Goal: Task Accomplishment & Management: Manage account settings

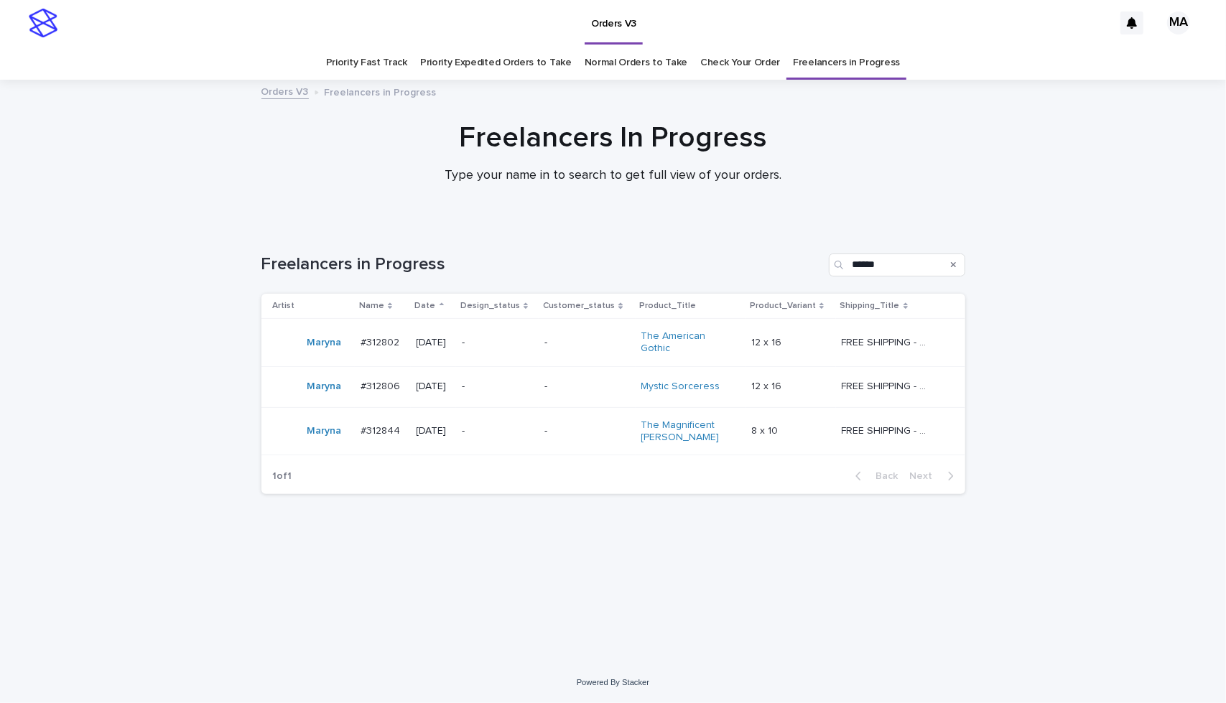
click at [628, 344] on p "-" at bounding box center [587, 343] width 85 height 12
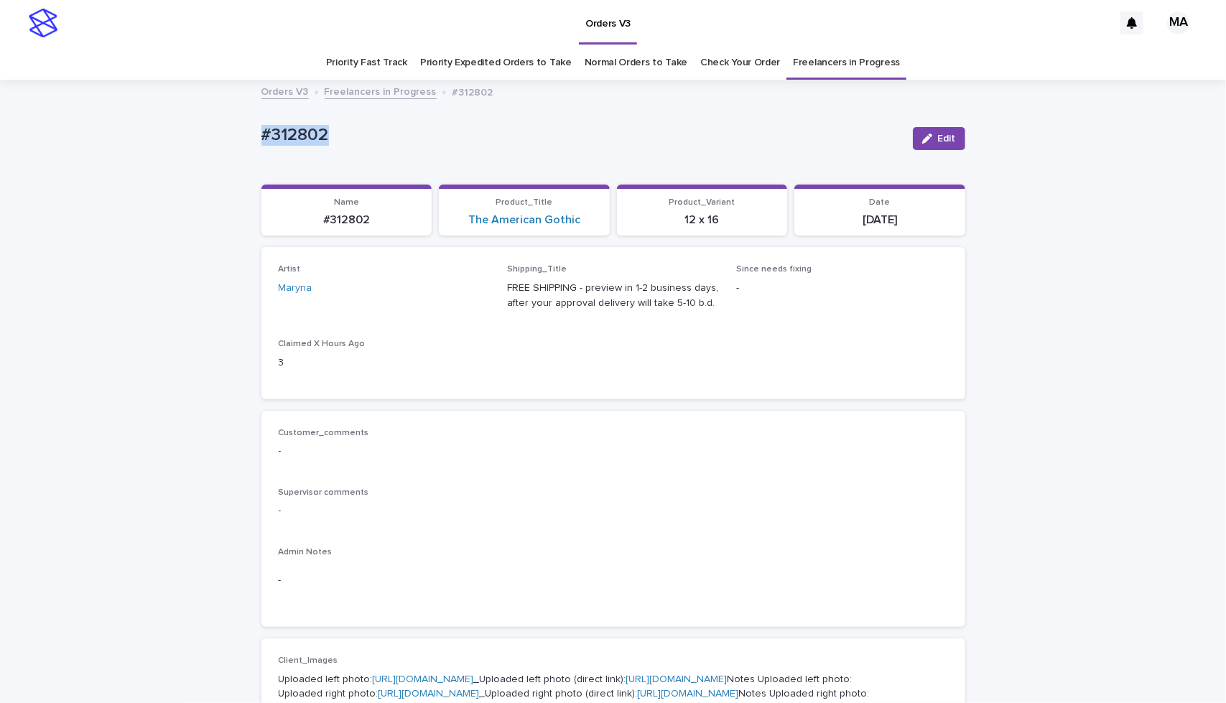
drag, startPoint x: 309, startPoint y: 144, endPoint x: 186, endPoint y: 131, distance: 123.6
copy p "#312802"
click at [923, 134] on icon "button" at bounding box center [927, 139] width 10 height 10
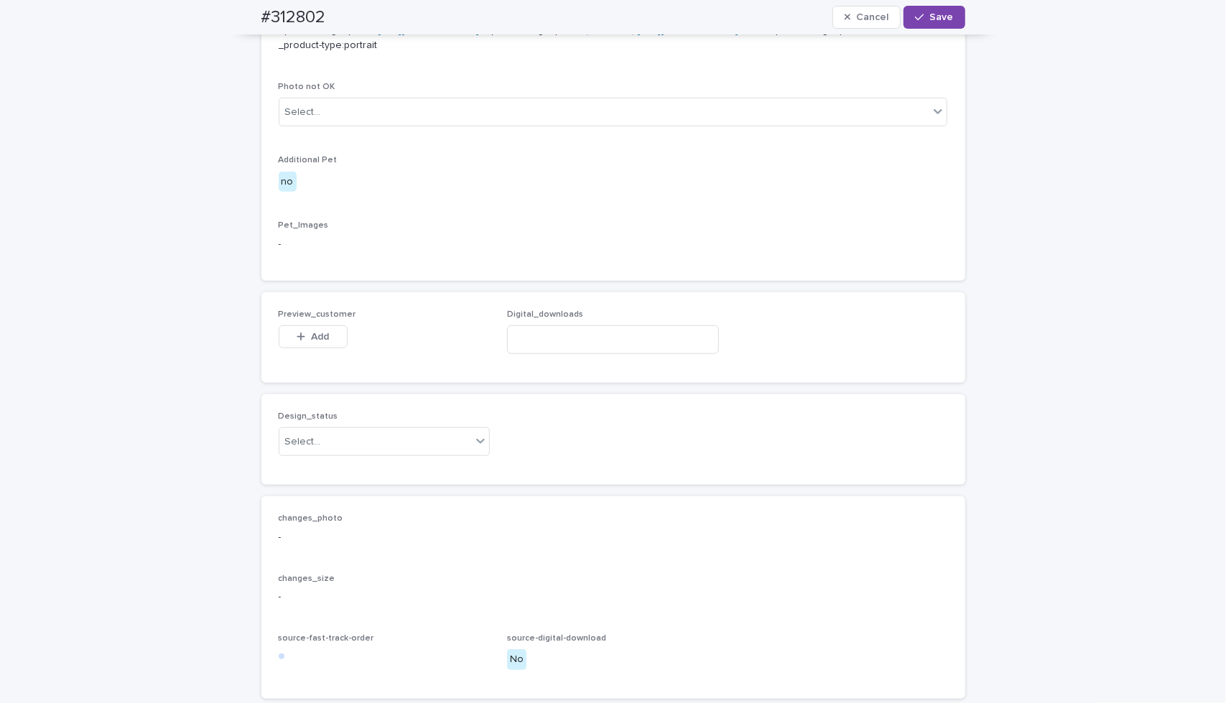
scroll to position [790, 0]
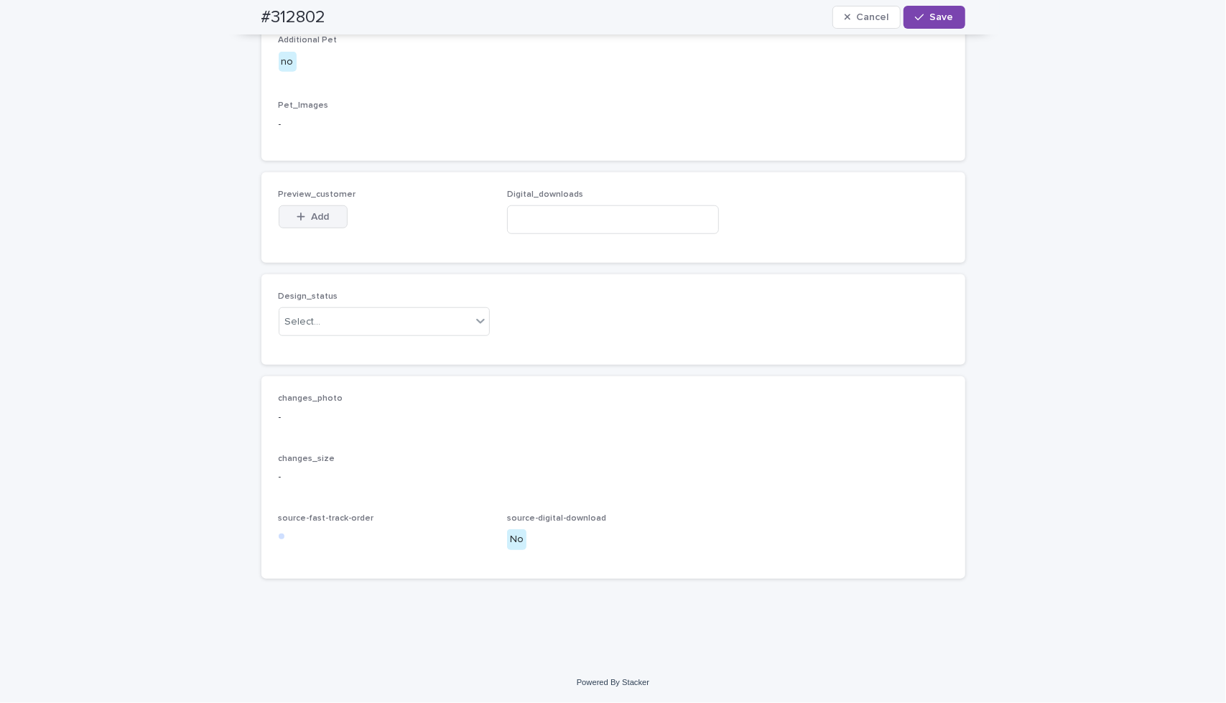
click at [328, 228] on button "Add" at bounding box center [313, 216] width 69 height 23
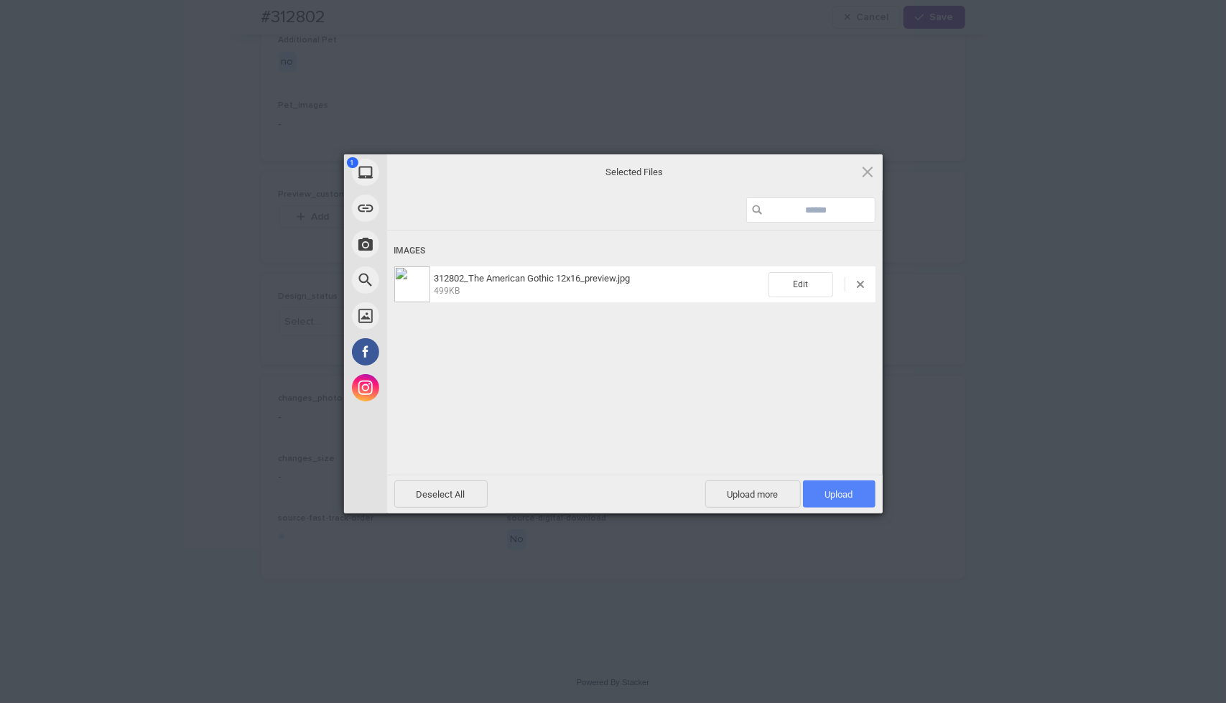
click at [835, 492] on span "Upload 1" at bounding box center [839, 494] width 28 height 11
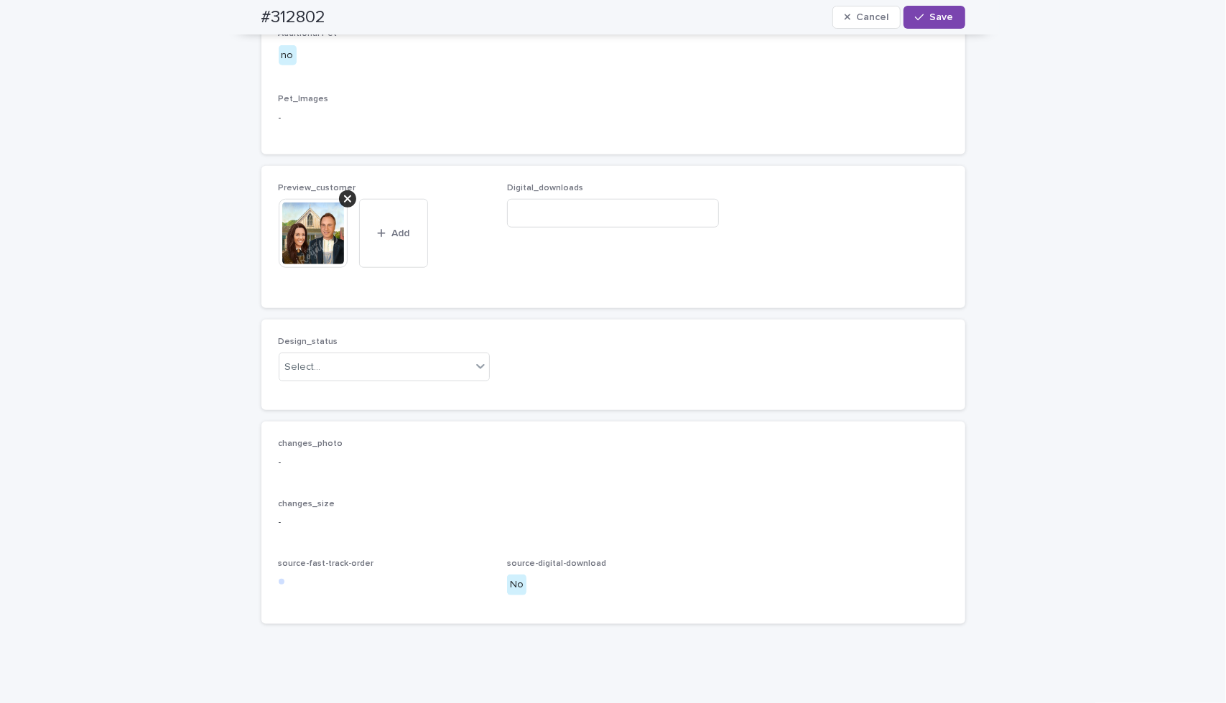
scroll to position [816, 0]
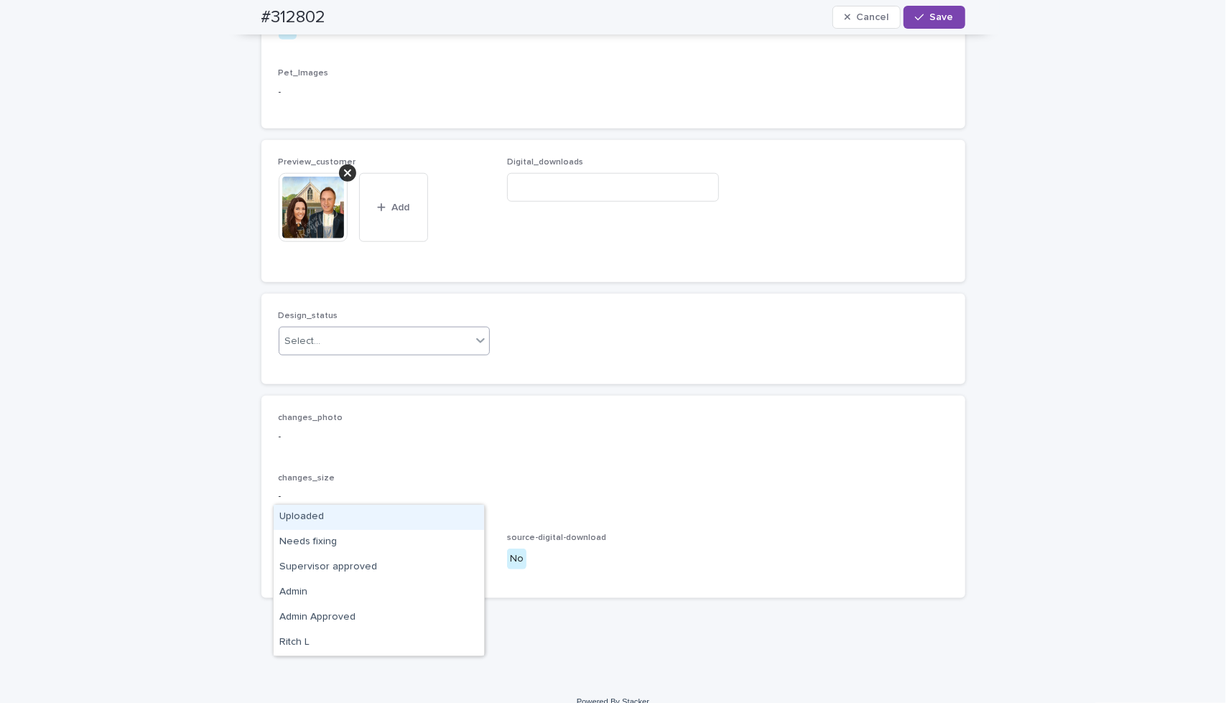
click at [441, 353] on div "Select..." at bounding box center [375, 342] width 193 height 24
click at [436, 514] on div "Uploaded" at bounding box center [379, 517] width 210 height 25
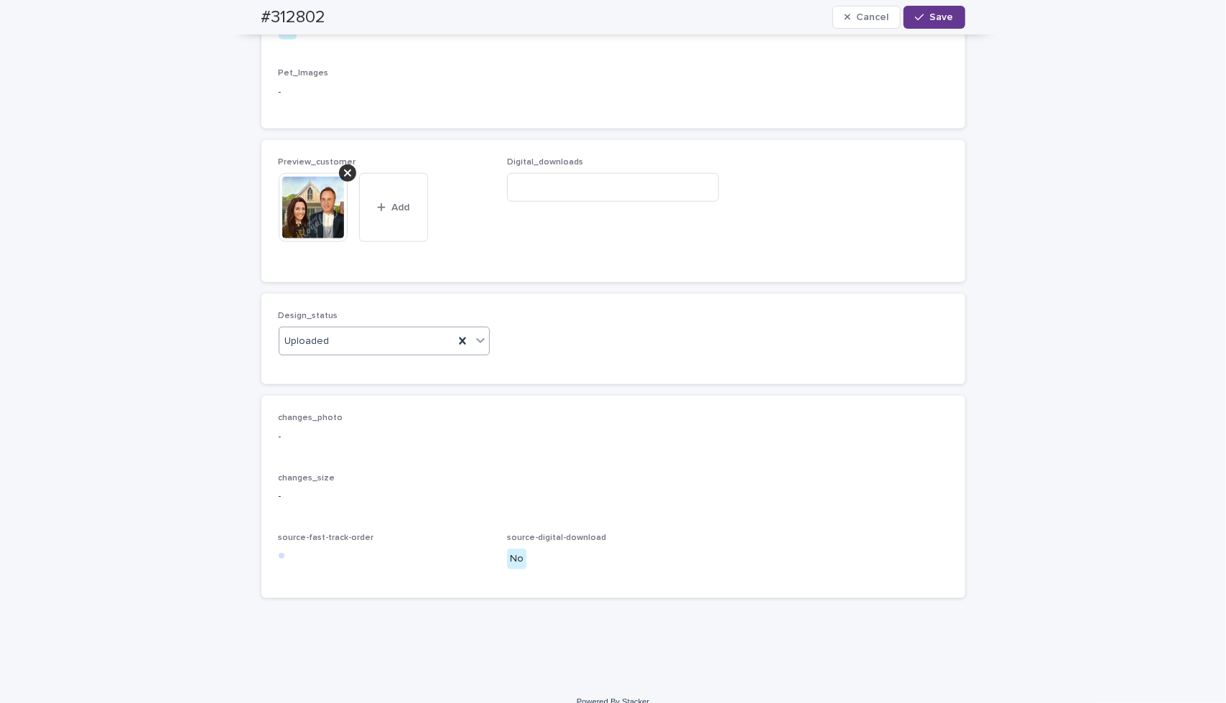
click at [934, 14] on span "Save" at bounding box center [942, 17] width 24 height 10
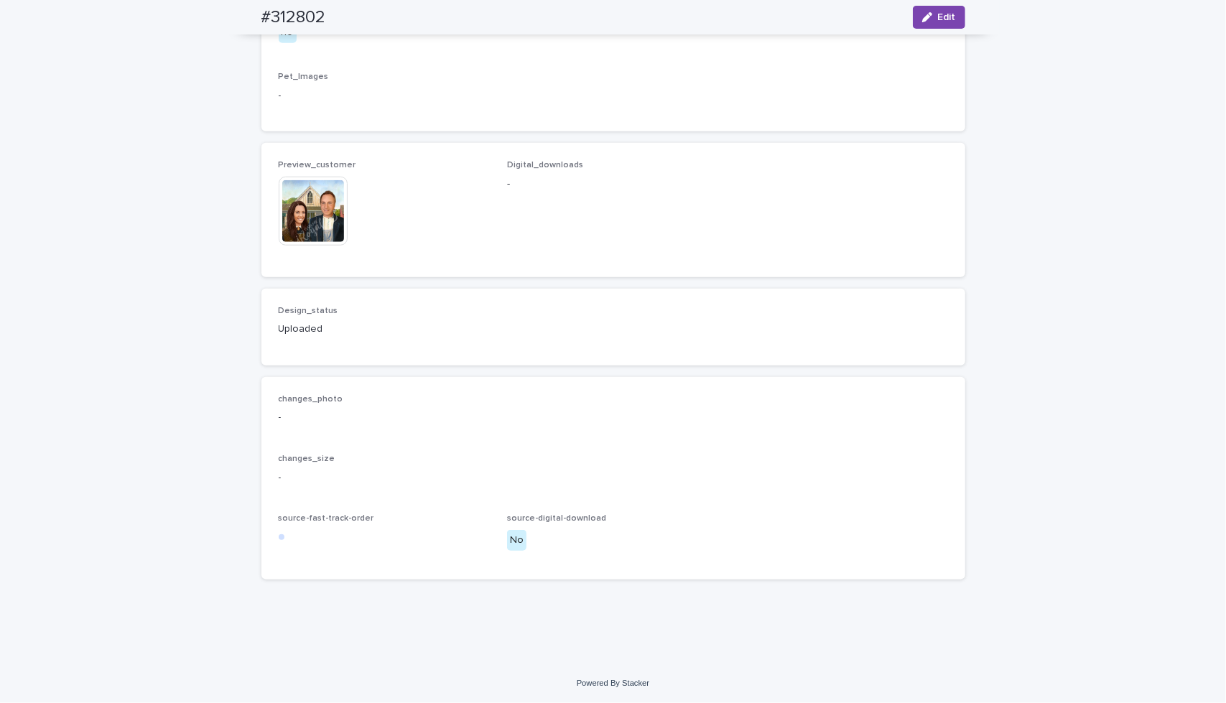
scroll to position [799, 0]
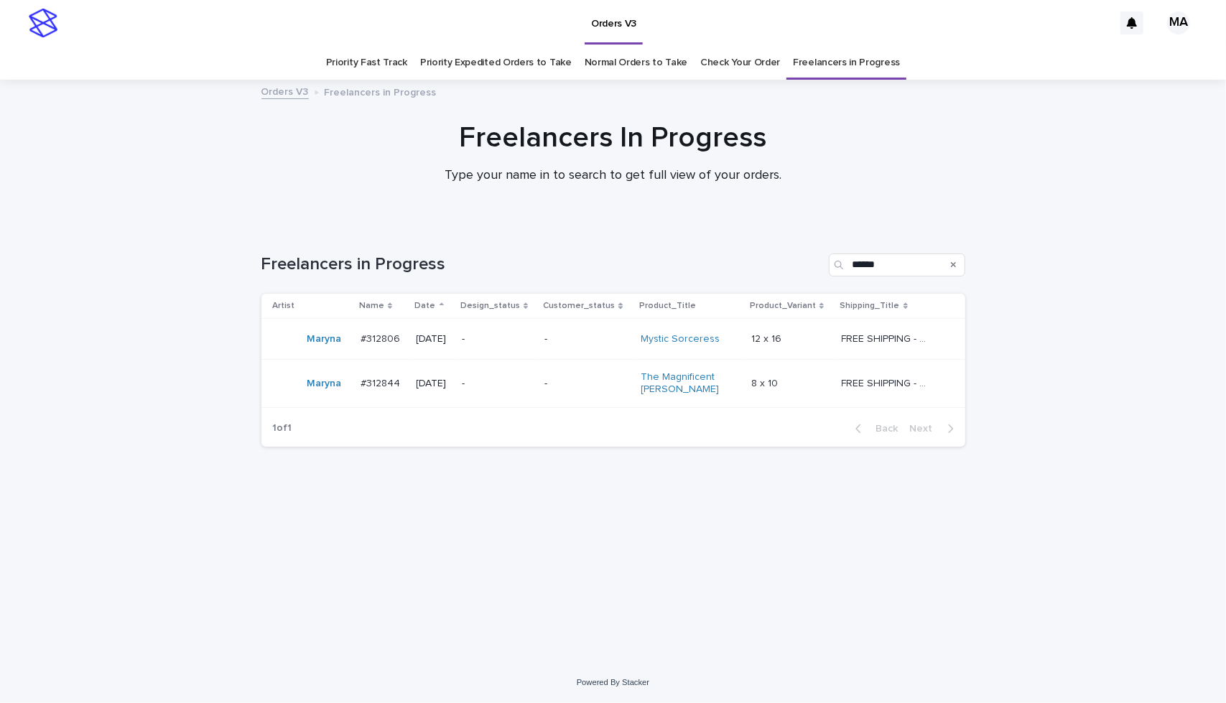
click at [603, 341] on p "-" at bounding box center [587, 339] width 85 height 12
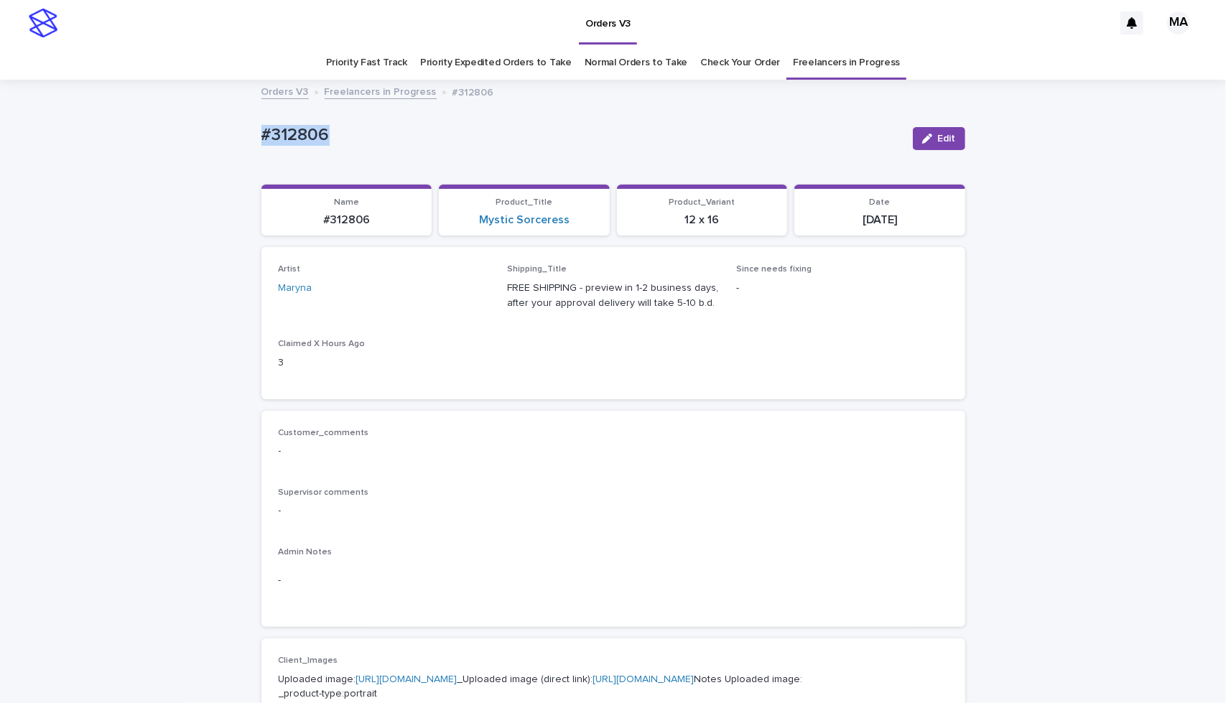
drag, startPoint x: 292, startPoint y: 126, endPoint x: 12, endPoint y: 123, distance: 280.2
copy p "#312806"
click at [951, 134] on button "Edit" at bounding box center [939, 138] width 52 height 23
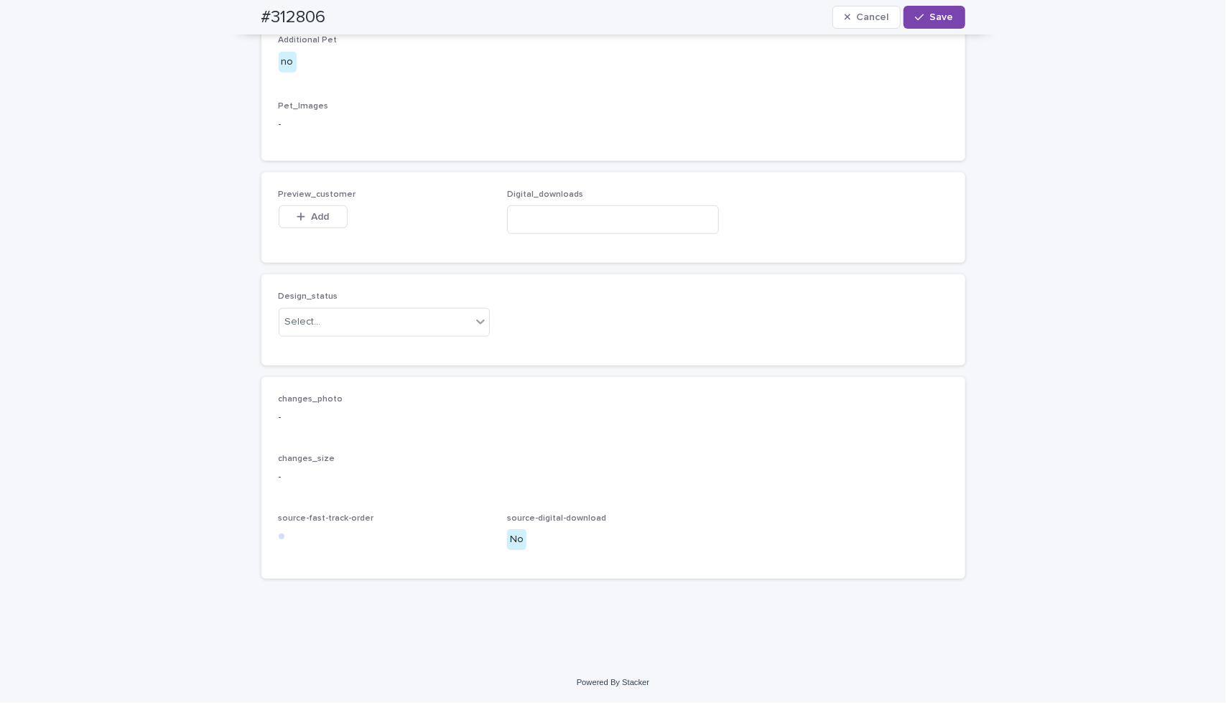
scroll to position [814, 0]
click at [287, 228] on button "Add" at bounding box center [313, 216] width 69 height 23
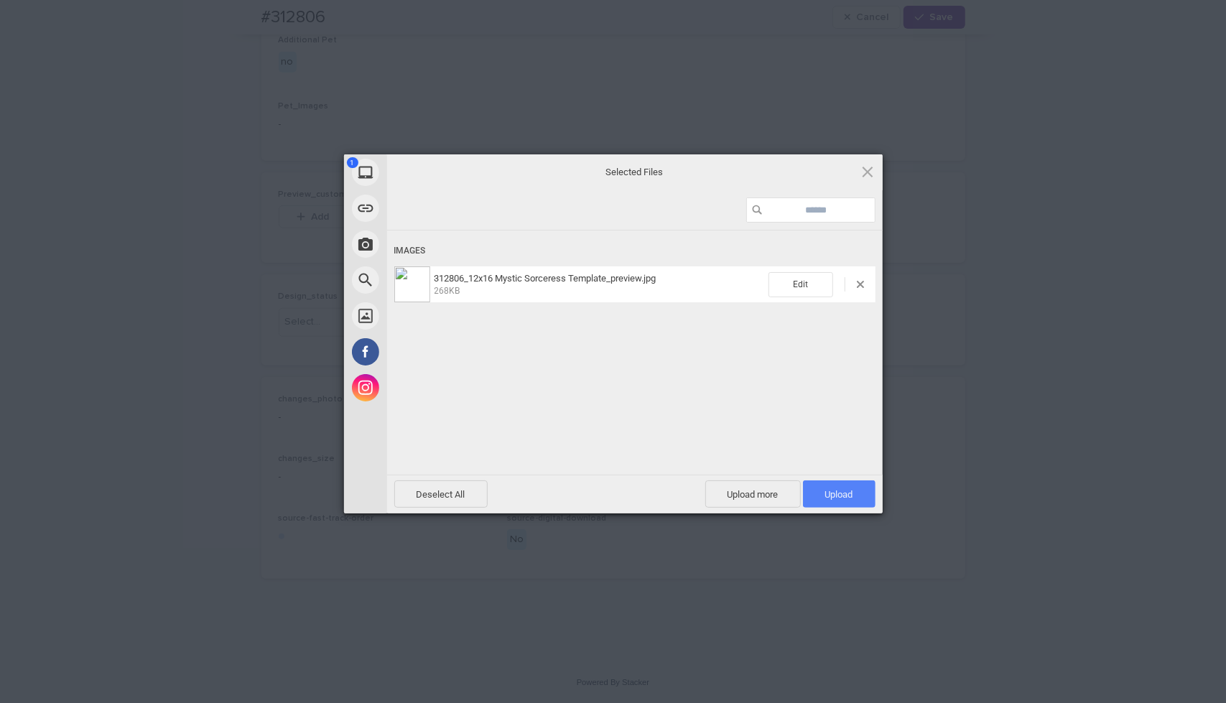
click at [835, 494] on span "Upload 1" at bounding box center [839, 494] width 28 height 11
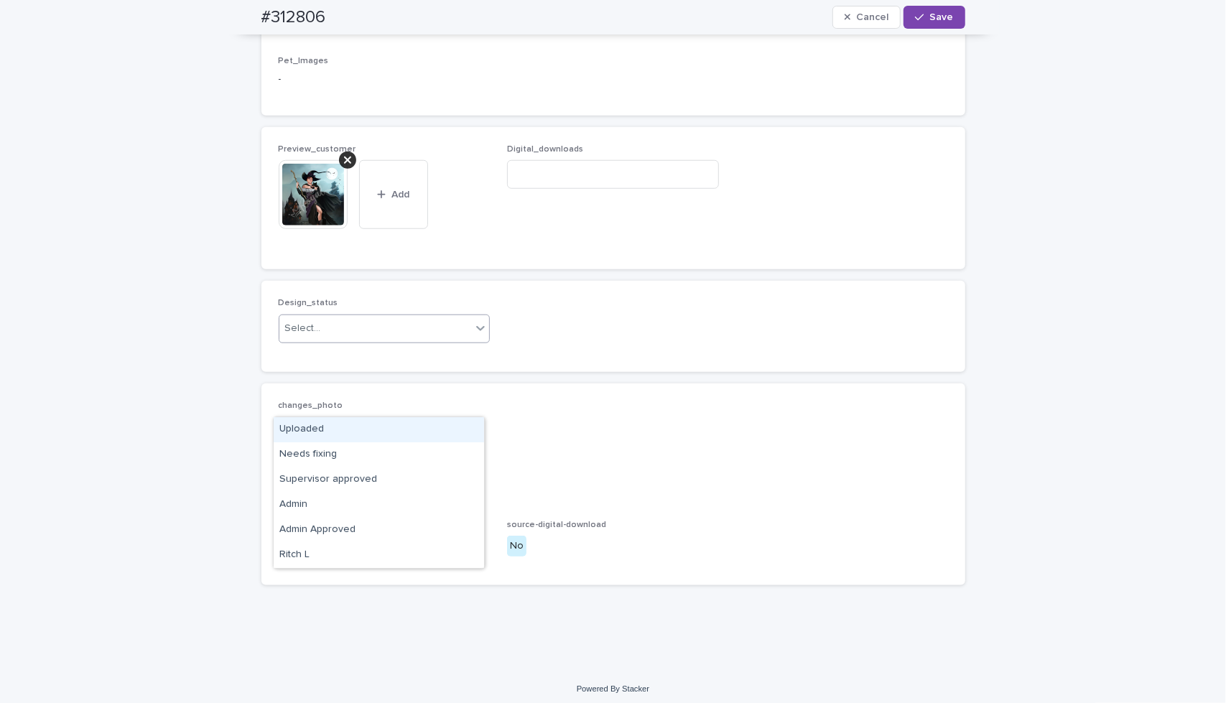
click at [459, 341] on div "Select..." at bounding box center [375, 329] width 193 height 24
click at [433, 423] on div "Uploaded" at bounding box center [379, 429] width 210 height 25
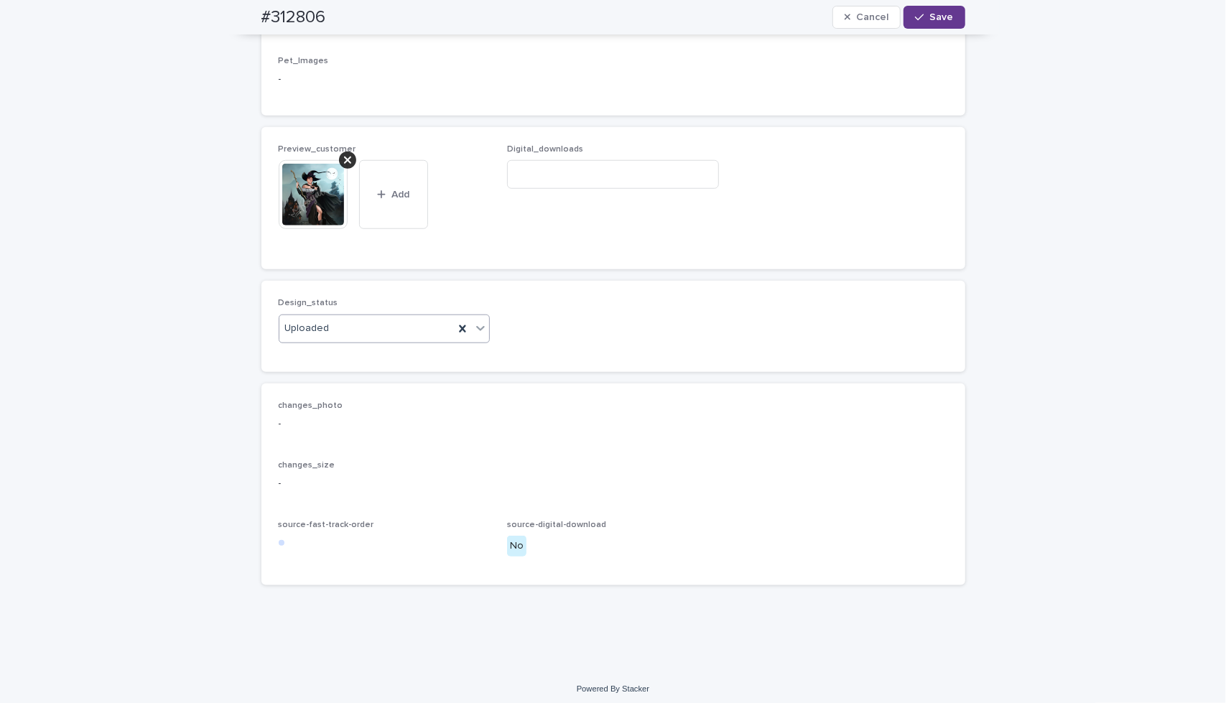
click at [952, 14] on button "Save" at bounding box center [934, 17] width 61 height 23
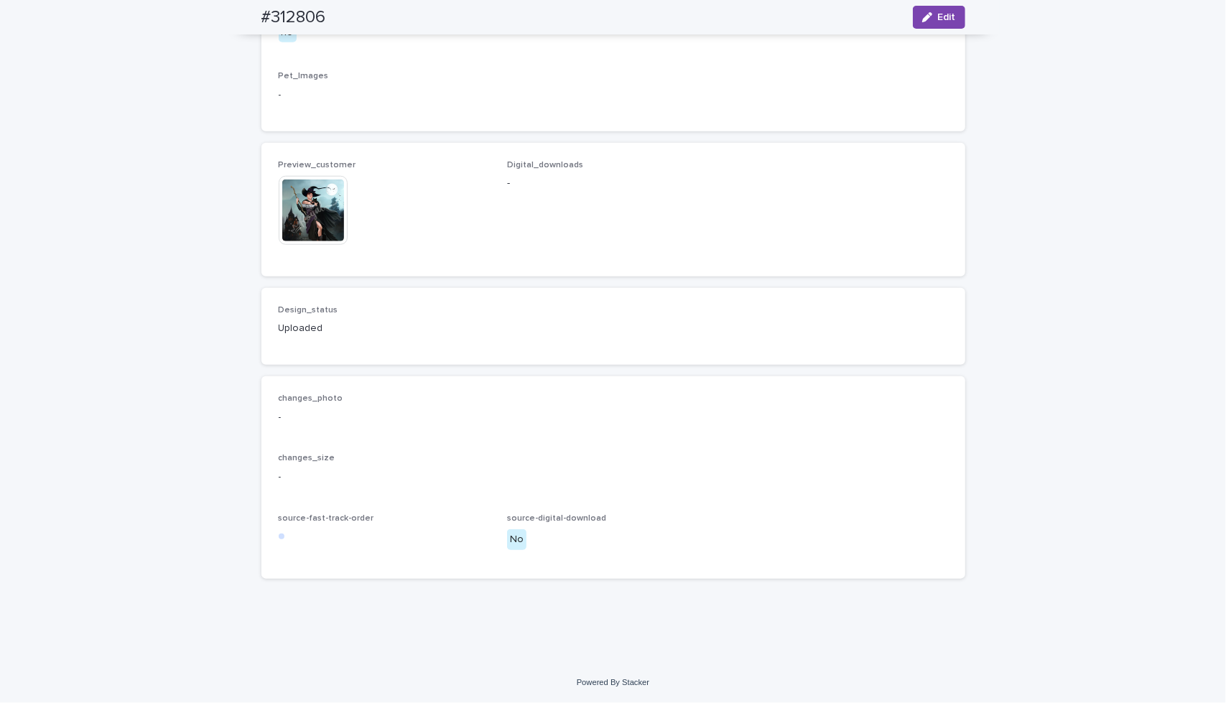
scroll to position [796, 0]
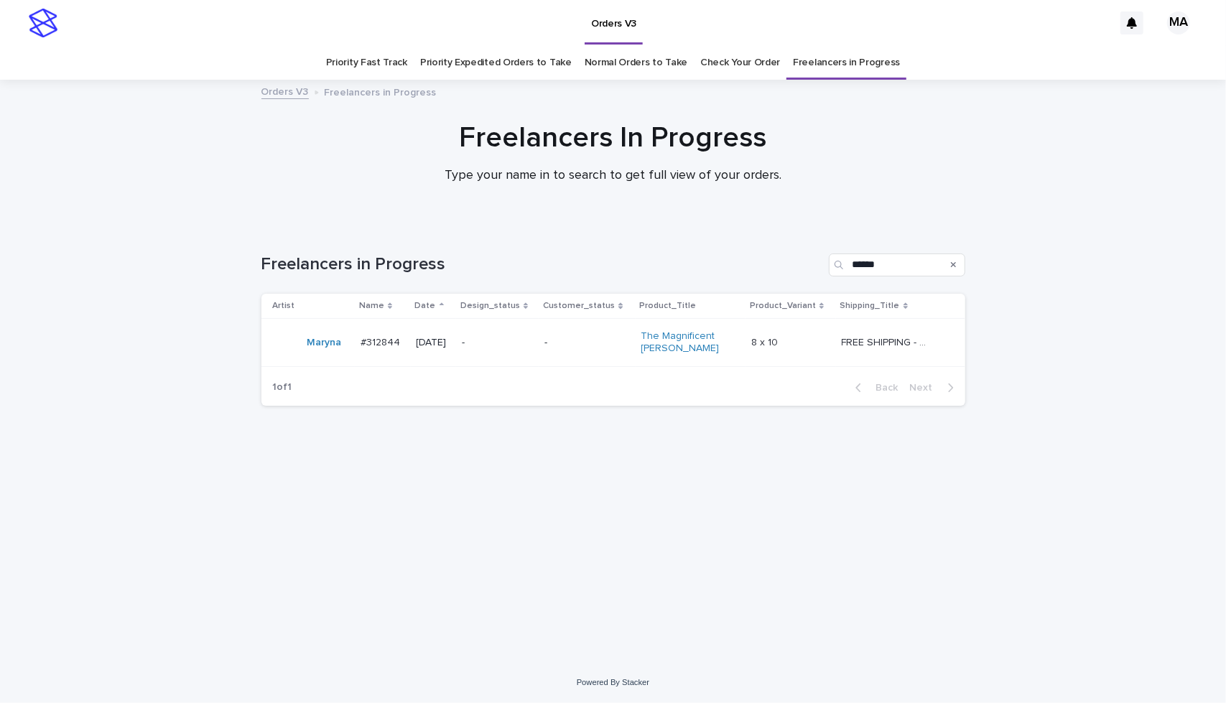
click at [601, 352] on div "-" at bounding box center [587, 343] width 85 height 24
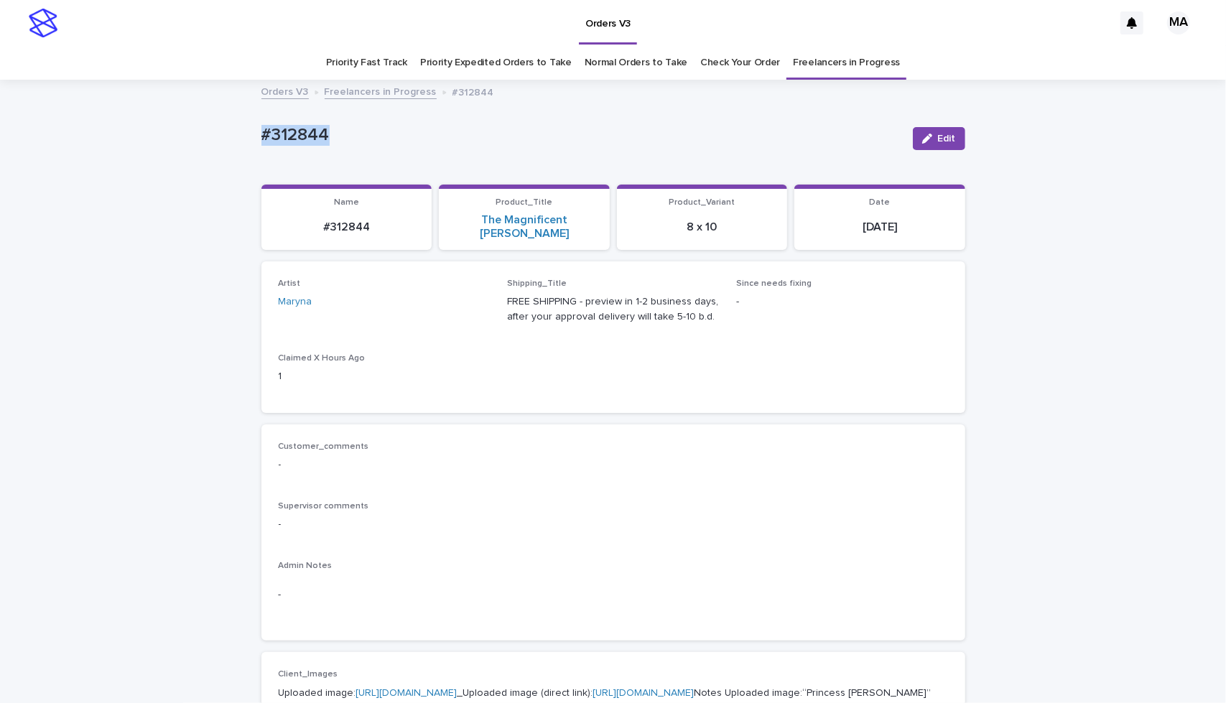
drag, startPoint x: 351, startPoint y: 142, endPoint x: 13, endPoint y: 139, distance: 337.7
copy p "#312844"
click at [940, 137] on span "Edit" at bounding box center [947, 139] width 18 height 10
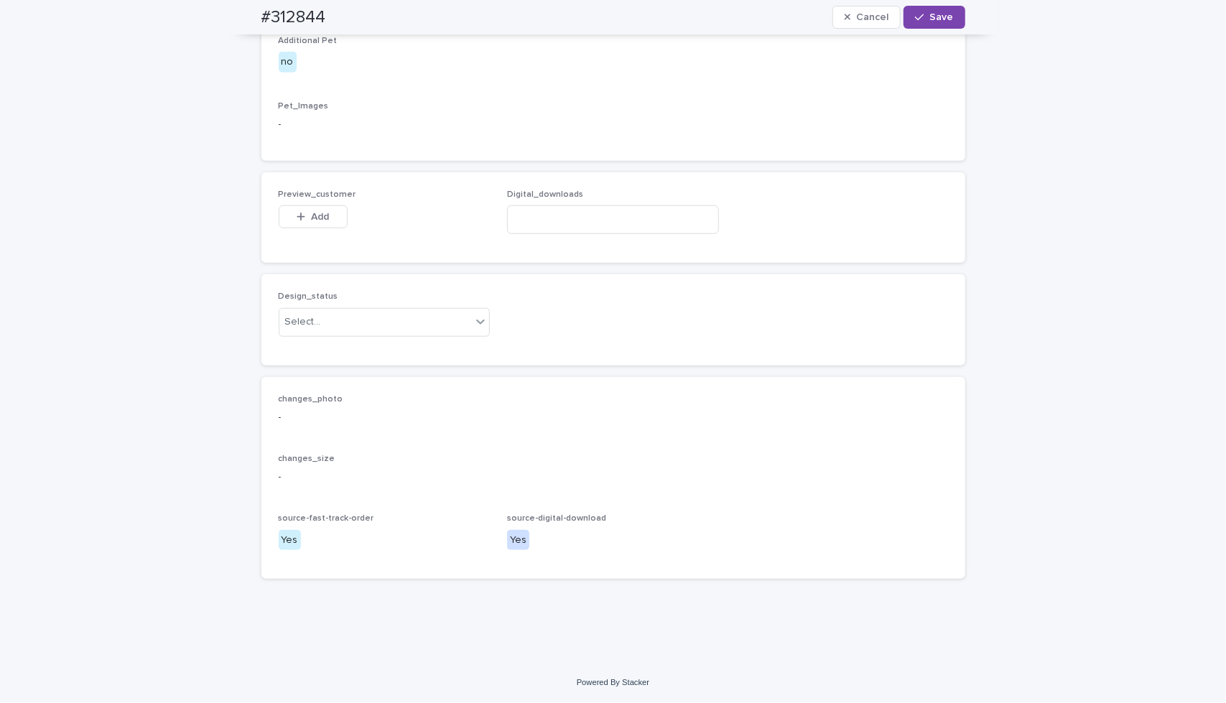
scroll to position [838, 0]
click at [289, 225] on button "Add" at bounding box center [313, 216] width 69 height 23
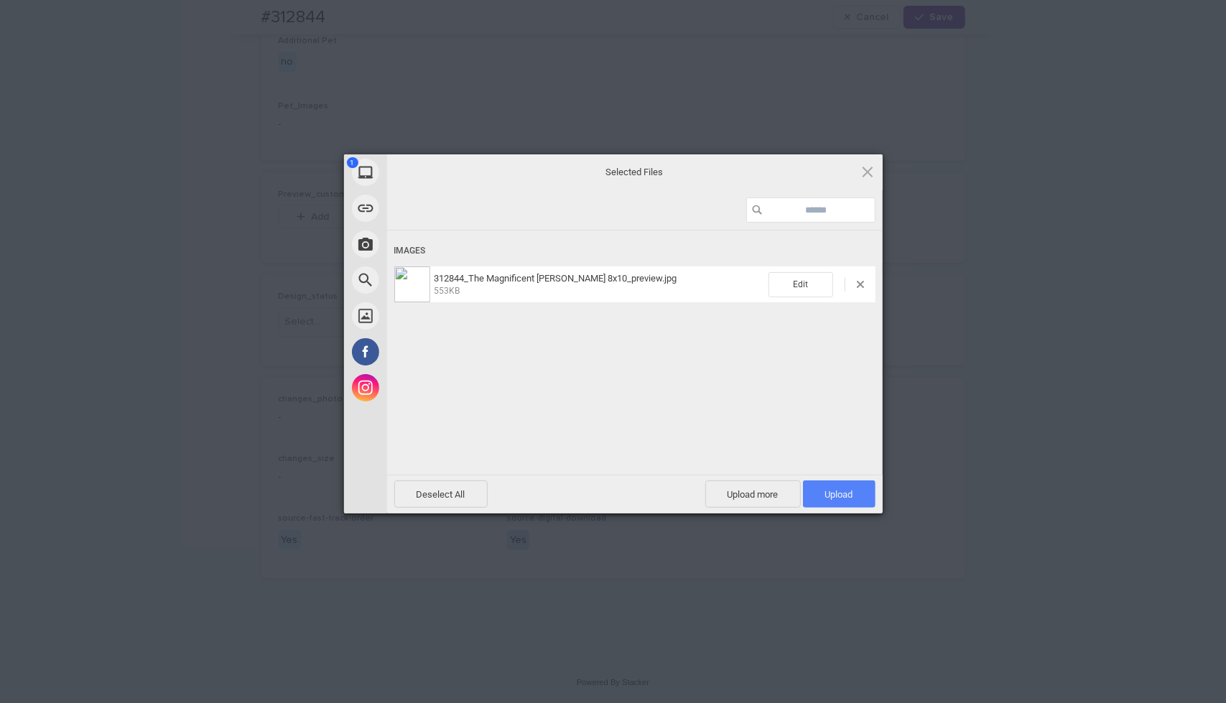
click at [843, 491] on span "Upload 1" at bounding box center [839, 494] width 28 height 11
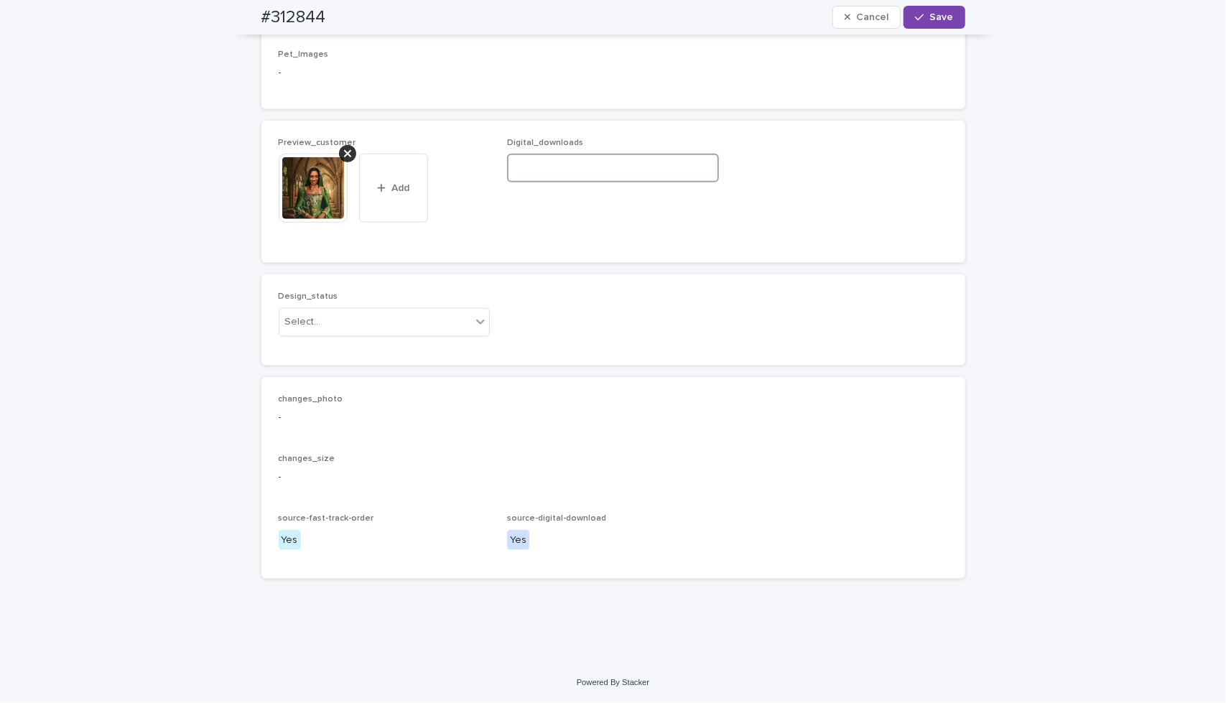
click at [544, 182] on input at bounding box center [613, 168] width 212 height 29
paste input "**********"
type input "**********"
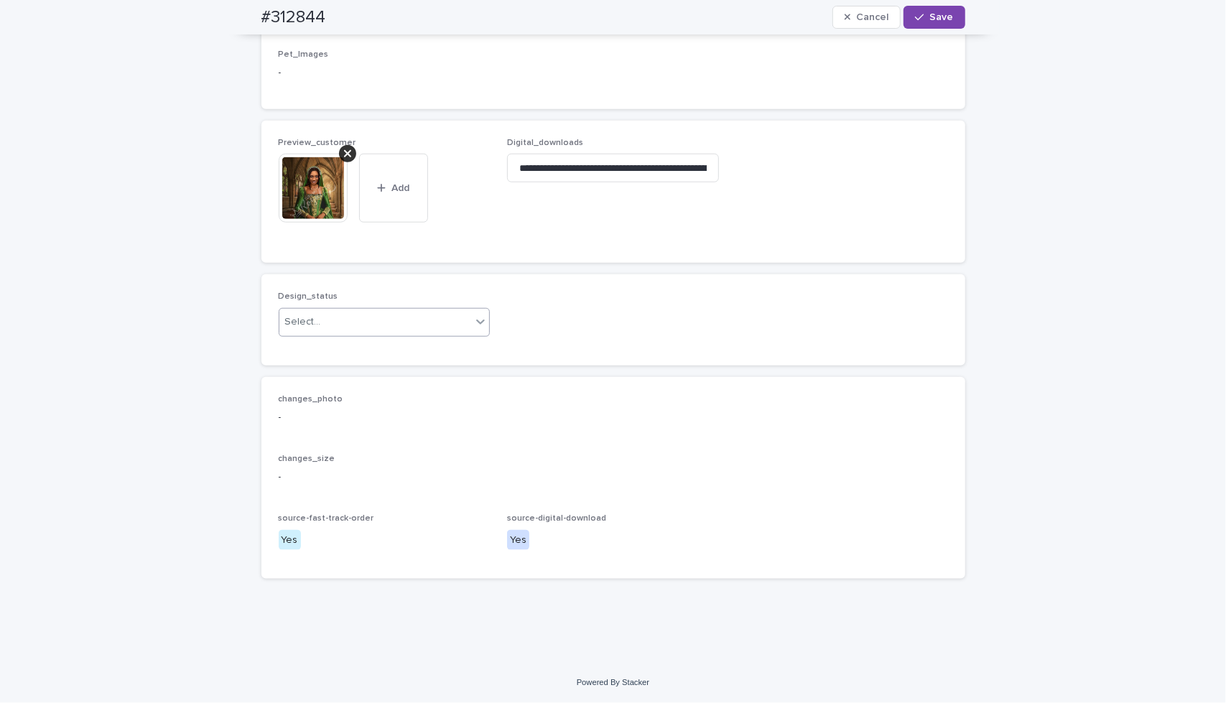
click at [450, 334] on div "Select..." at bounding box center [375, 322] width 193 height 24
click at [445, 407] on div "Uploaded" at bounding box center [379, 405] width 210 height 25
click at [938, 18] on span "Save" at bounding box center [942, 17] width 24 height 10
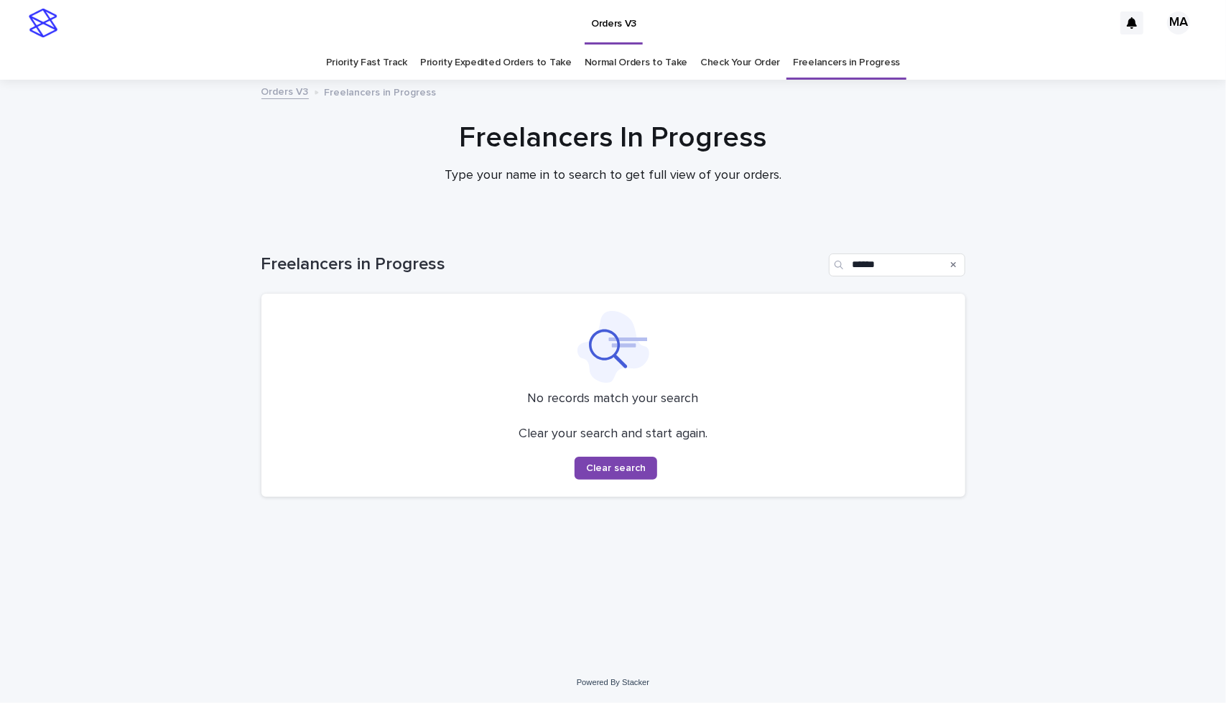
click at [1046, 165] on div "Freelancers In Progress Type your name in to search to get full view of your or…" at bounding box center [613, 159] width 1226 height 76
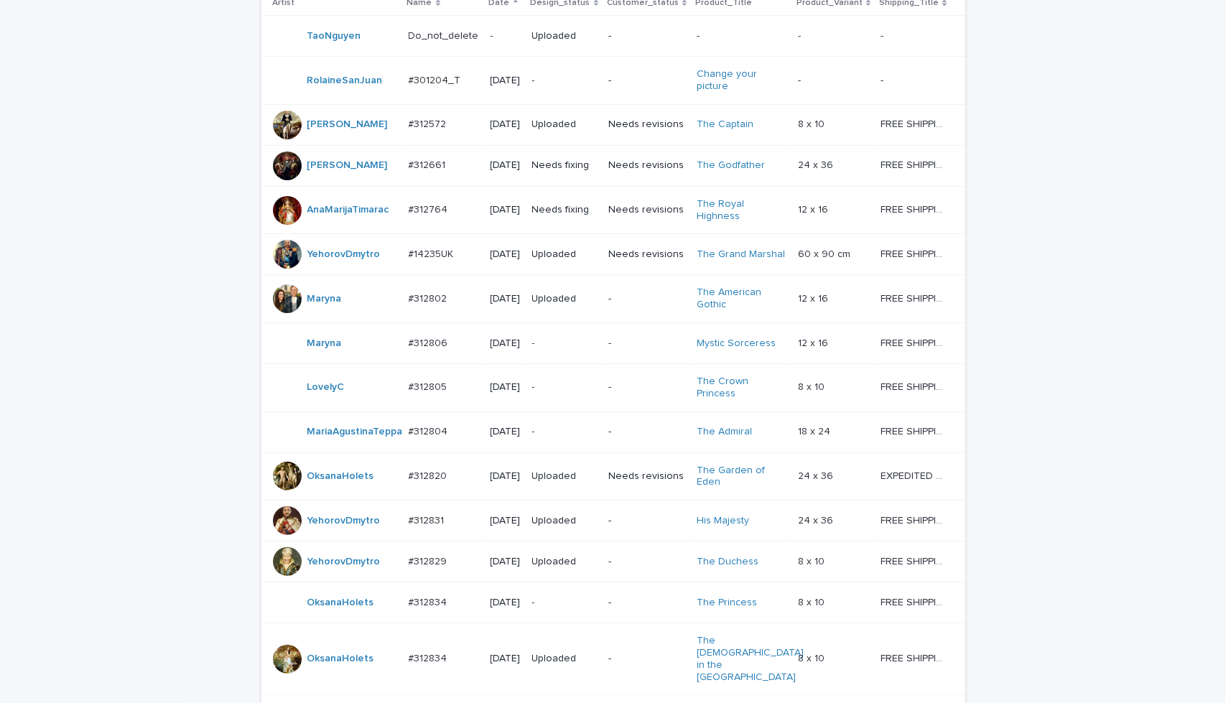
scroll to position [263, 0]
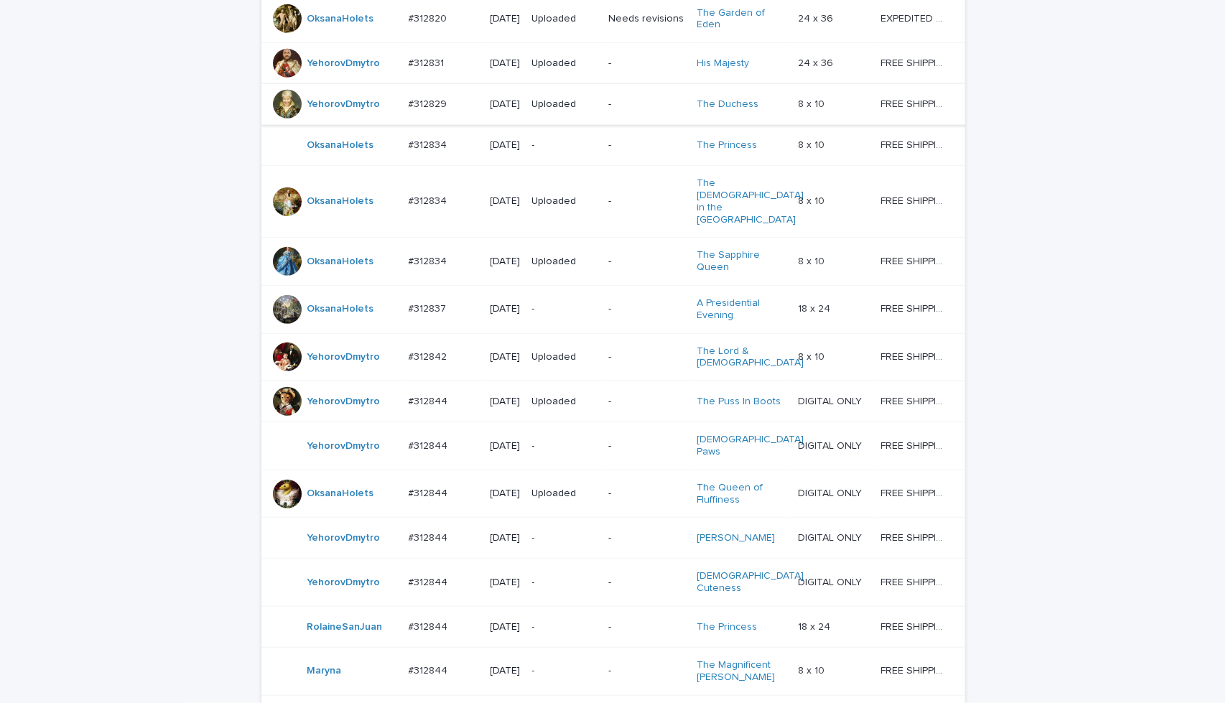
scroll to position [766, 0]
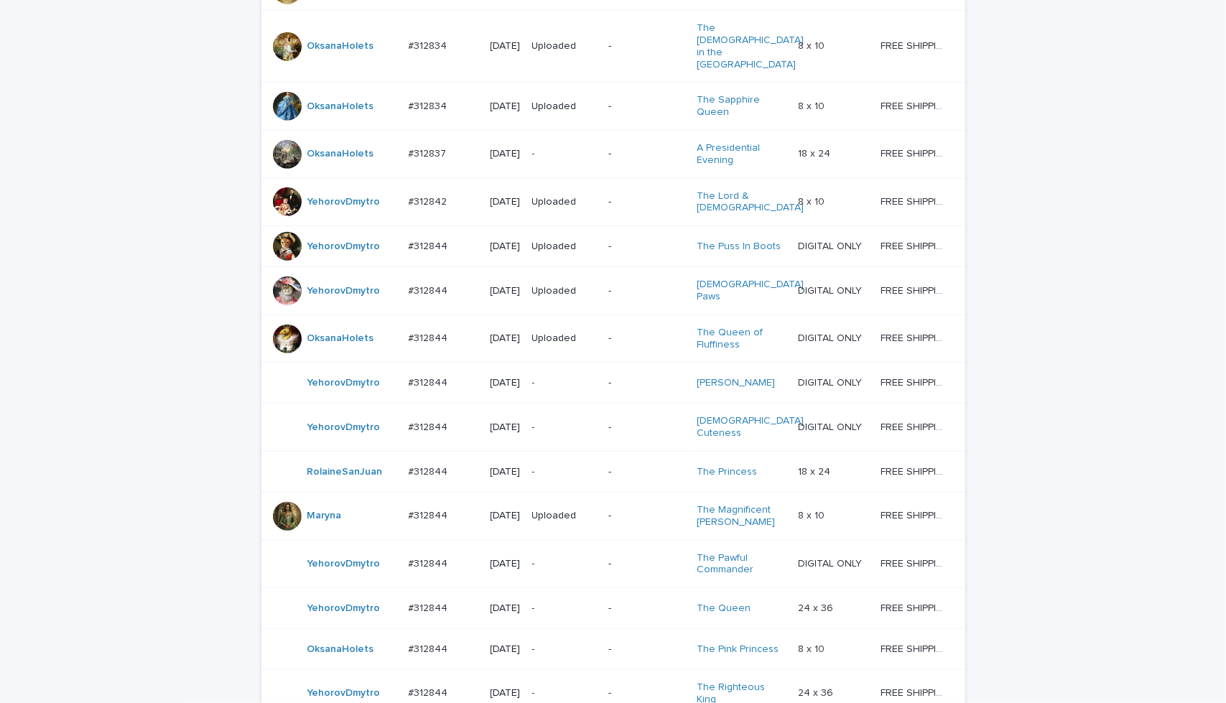
scroll to position [909, 0]
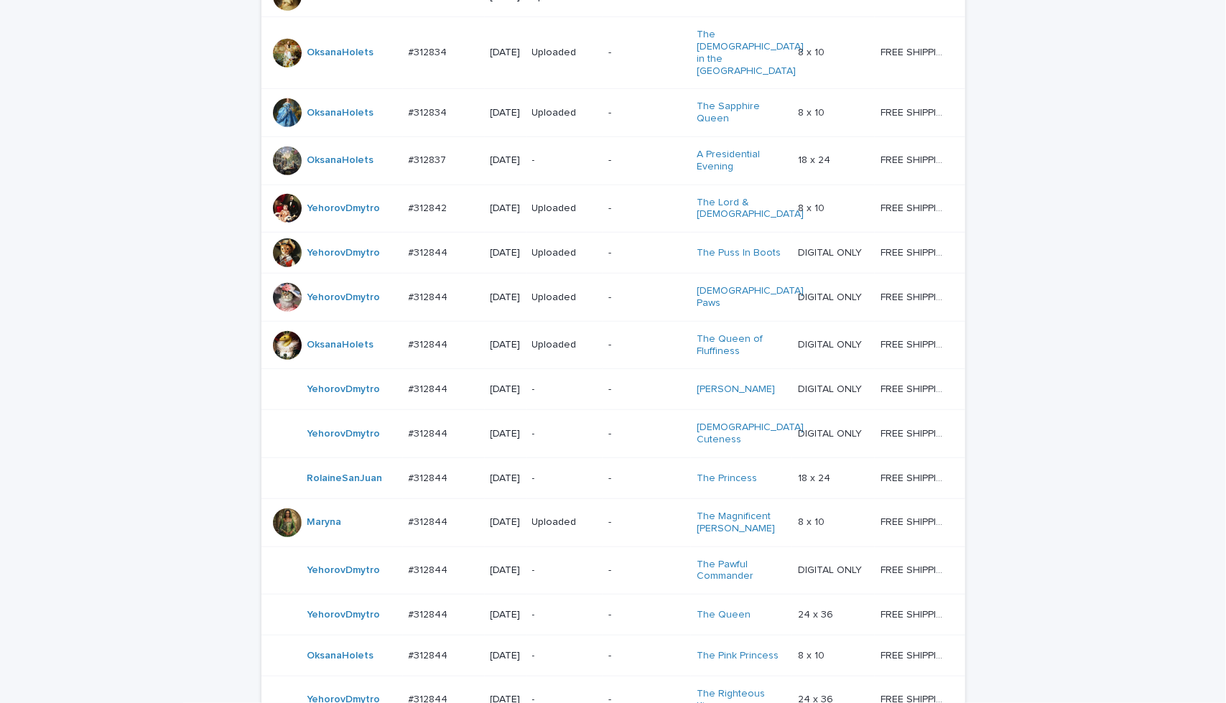
click at [654, 351] on p "-" at bounding box center [646, 345] width 77 height 12
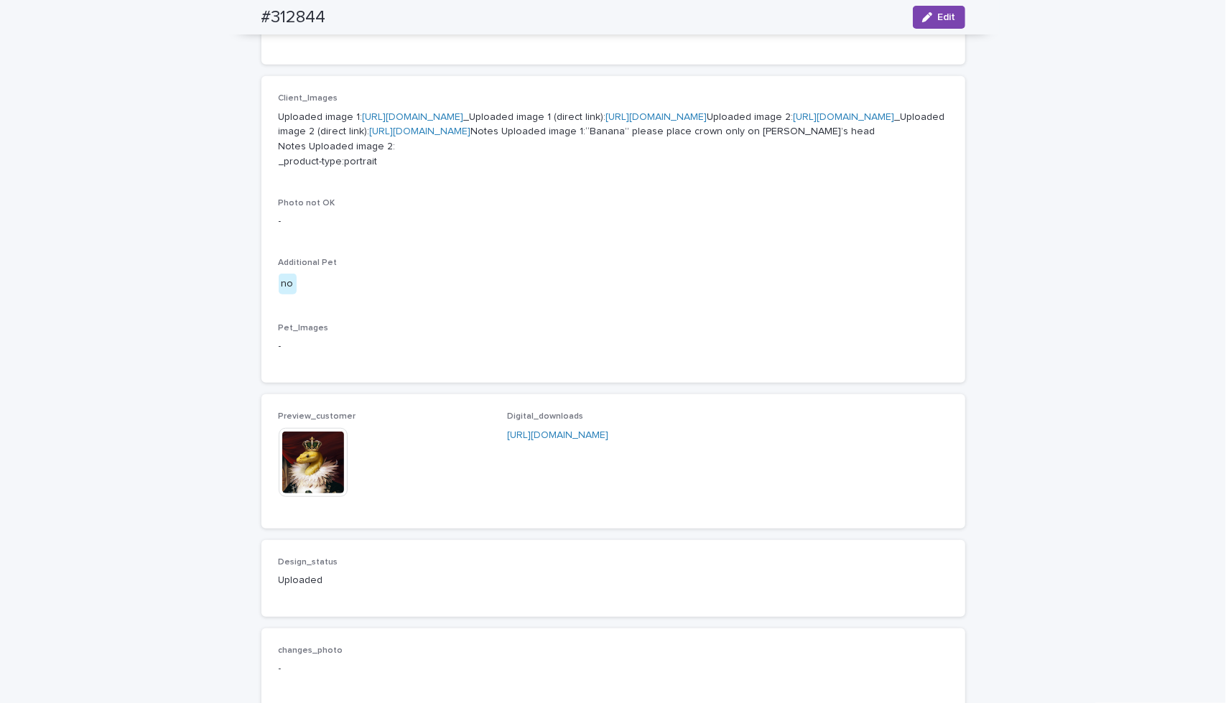
scroll to position [622, 0]
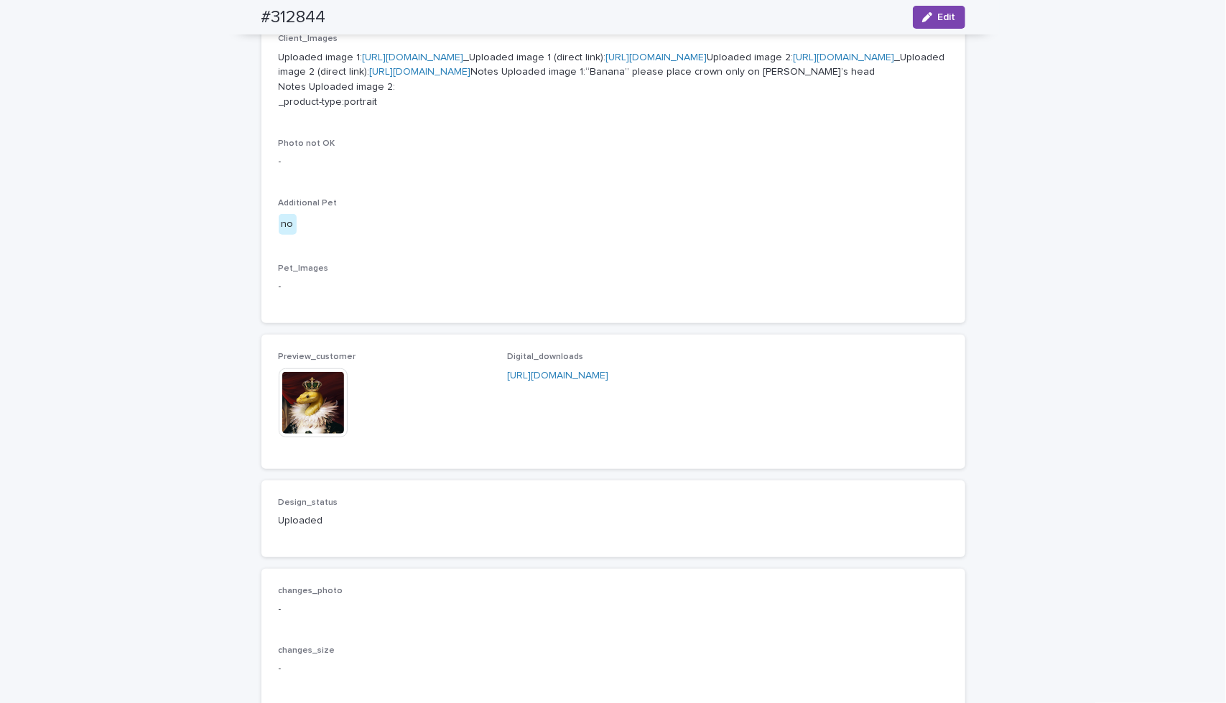
click at [307, 437] on img at bounding box center [313, 403] width 69 height 69
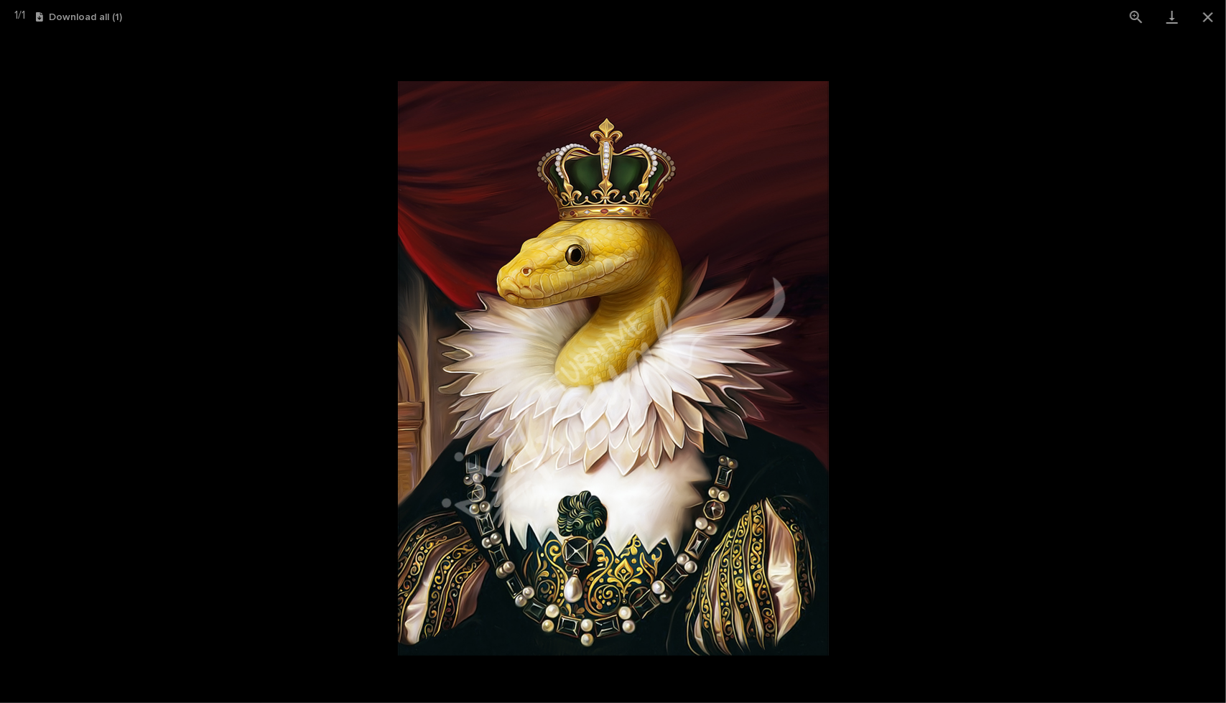
click at [984, 261] on picture at bounding box center [613, 369] width 1226 height 670
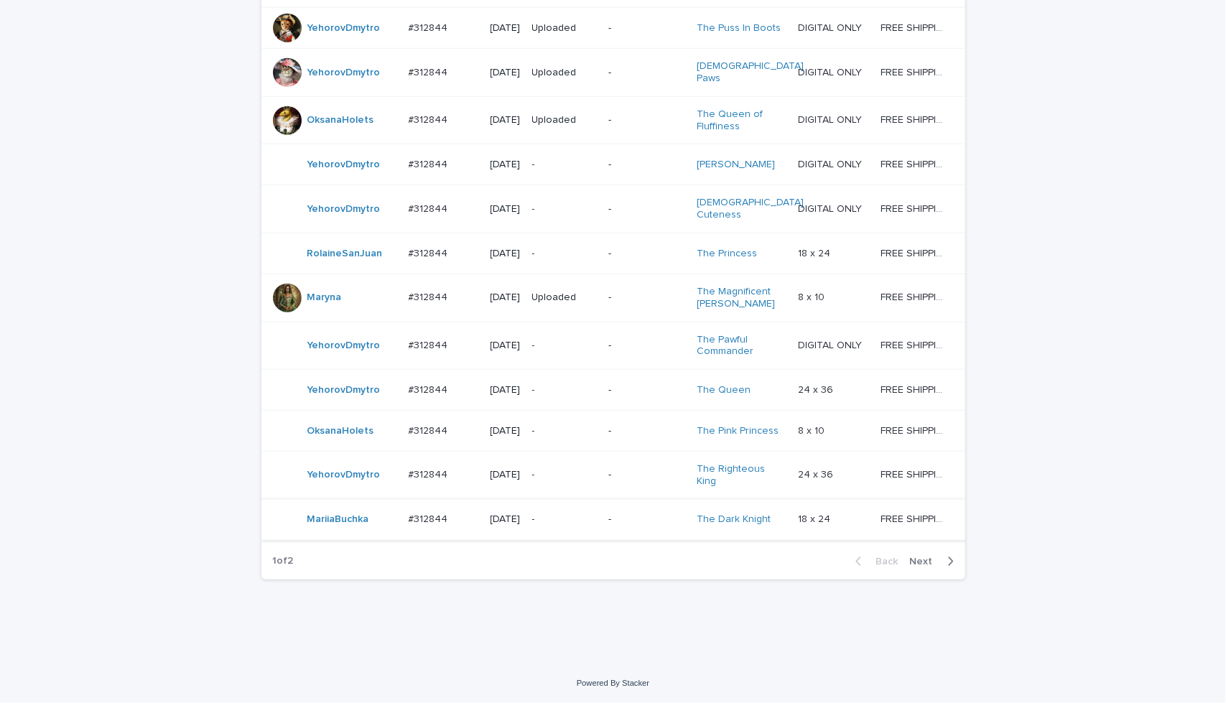
scroll to position [1171, 0]
click at [927, 567] on span "Next" at bounding box center [926, 562] width 32 height 10
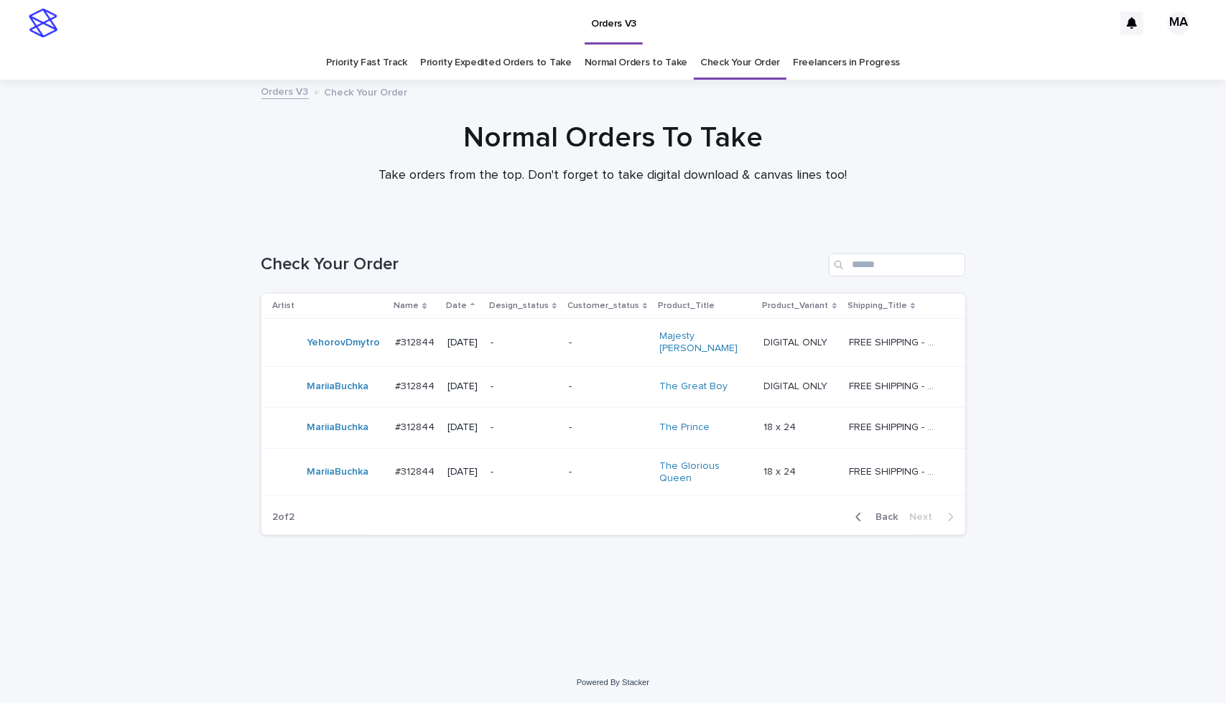
click at [891, 512] on span "Back" at bounding box center [883, 517] width 31 height 10
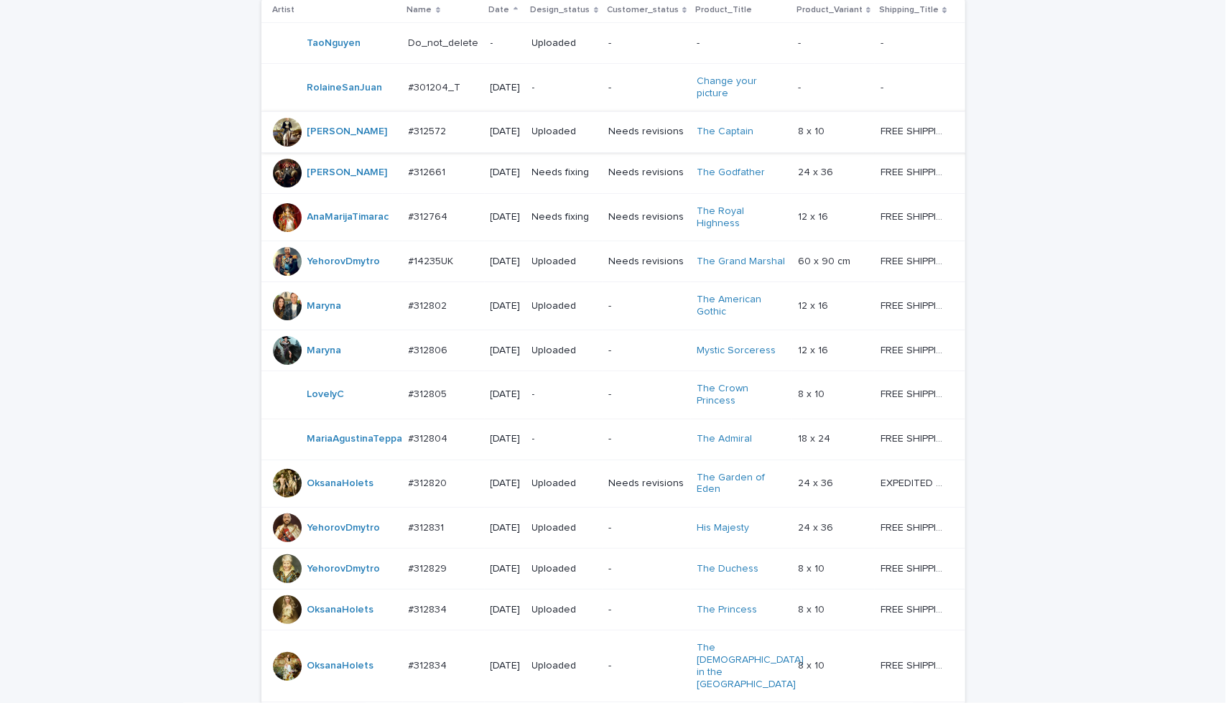
scroll to position [359, 0]
